Goal: Transaction & Acquisition: Purchase product/service

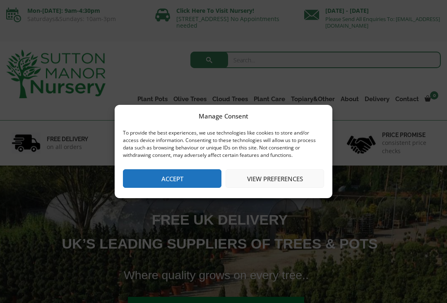
click at [189, 174] on button "Accept" at bounding box center [172, 179] width 98 height 19
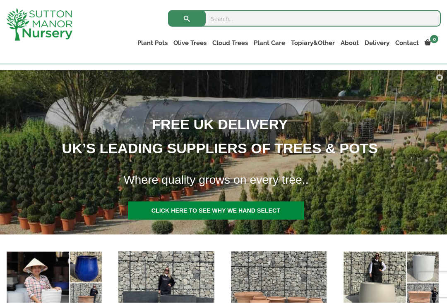
scroll to position [79, 0]
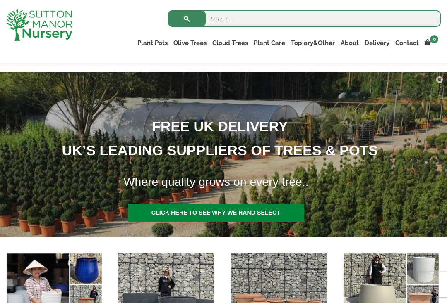
click at [229, 25] on input "search" at bounding box center [304, 18] width 272 height 17
type input "Raspberry canes"
click at [191, 20] on button "submit" at bounding box center [187, 18] width 38 height 17
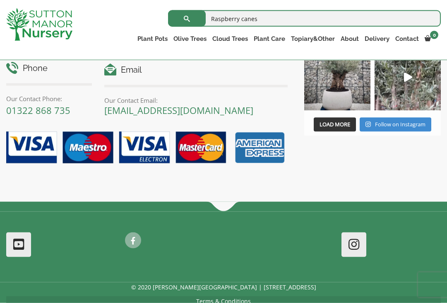
scroll to position [394, 0]
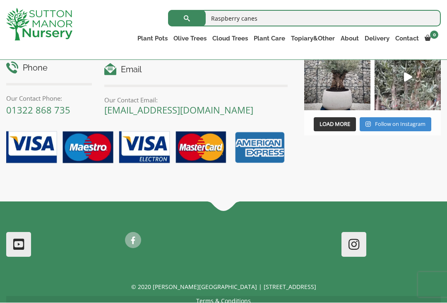
click at [266, 20] on input "Raspberry canes" at bounding box center [304, 18] width 272 height 17
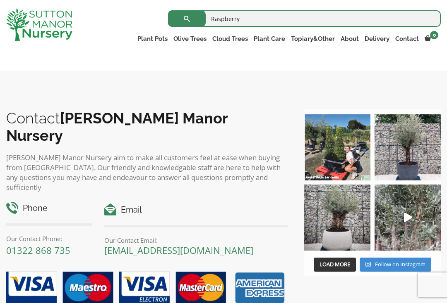
scroll to position [249, 0]
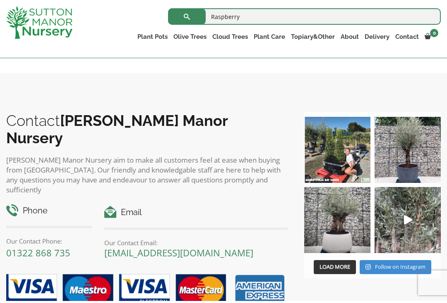
type input "Raspberry"
click at [187, 19] on span "submit" at bounding box center [187, 19] width 0 height 0
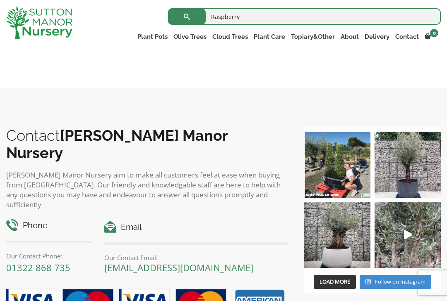
scroll to position [265, 0]
